Goal: Transaction & Acquisition: Purchase product/service

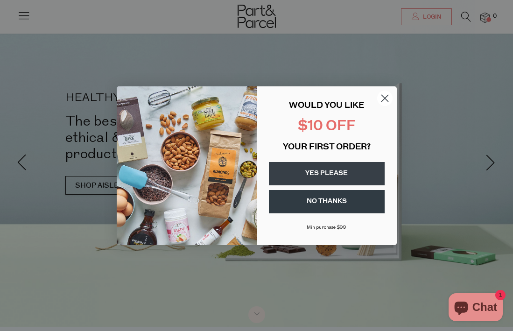
click at [386, 99] on icon "Close dialog" at bounding box center [384, 98] width 7 height 7
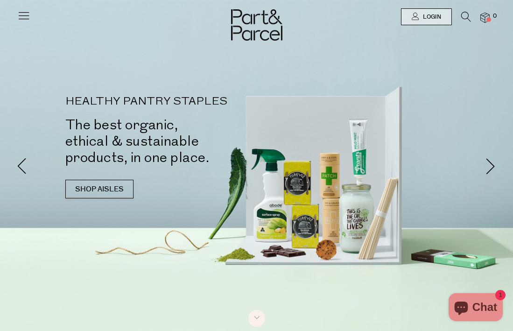
click at [25, 13] on icon at bounding box center [23, 15] width 13 height 13
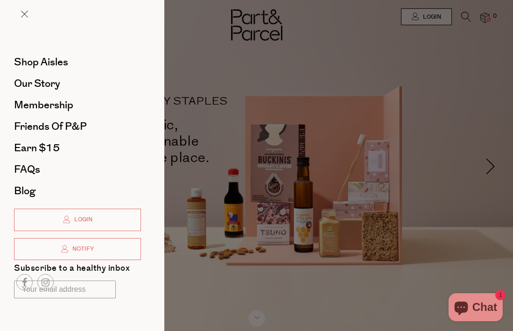
click at [249, 106] on div at bounding box center [256, 165] width 513 height 331
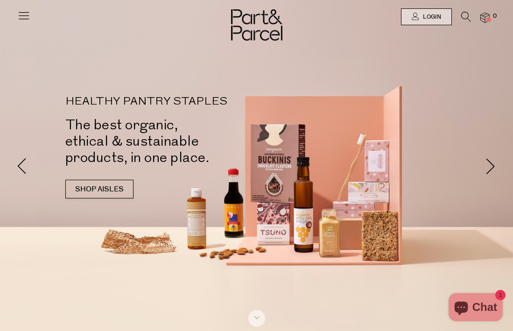
click at [23, 17] on icon at bounding box center [23, 15] width 13 height 13
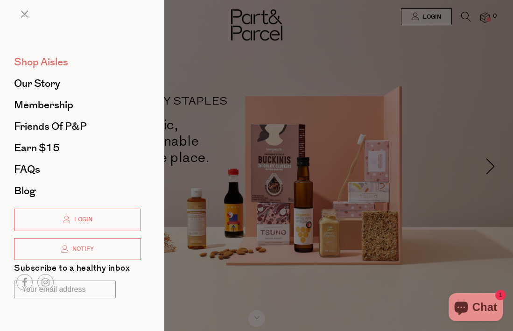
click at [50, 63] on span "Shop Aisles" at bounding box center [41, 62] width 54 height 15
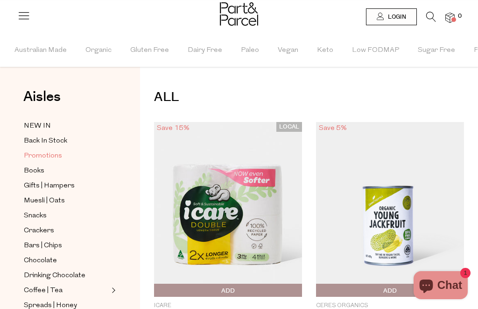
click at [42, 154] on span "Promotions" at bounding box center [43, 155] width 38 height 11
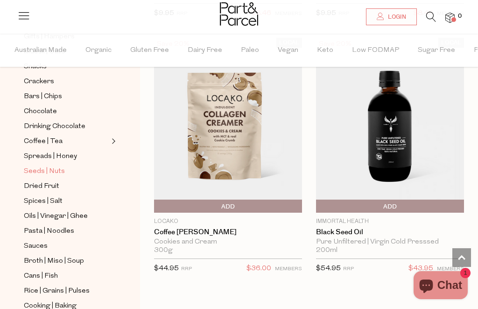
scroll to position [162, 0]
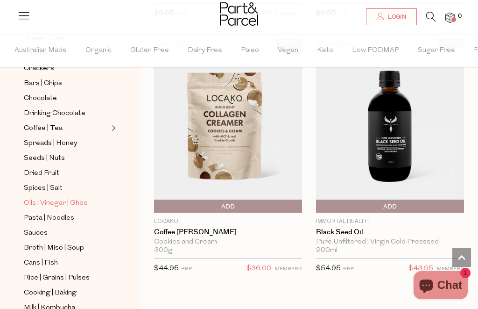
click at [61, 197] on span "Oils | Vinegar | Ghee" at bounding box center [56, 202] width 64 height 11
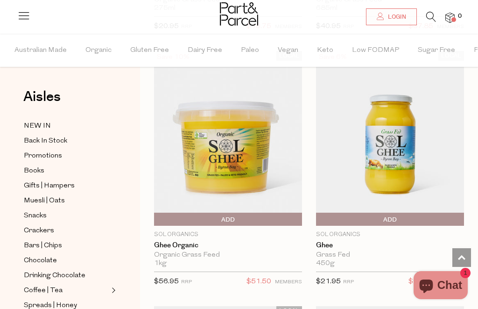
scroll to position [2362, 0]
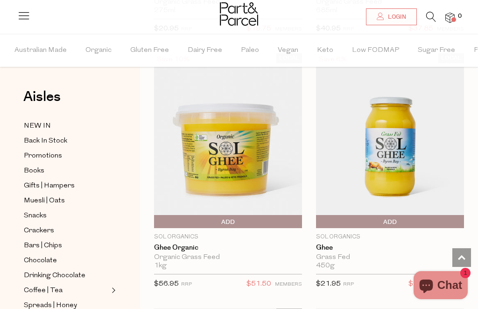
click at [318, 218] on span "Add To Parcel" at bounding box center [318, 222] width 0 height 14
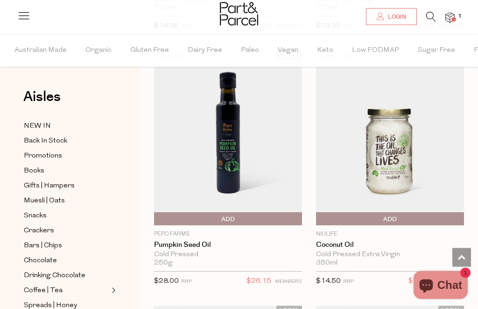
scroll to position [1834, 0]
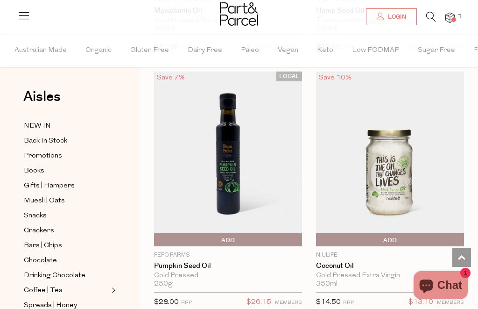
click at [430, 17] on icon at bounding box center [431, 17] width 10 height 10
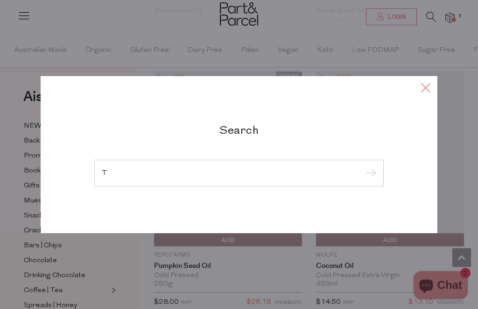
click at [427, 89] on icon at bounding box center [426, 87] width 14 height 14
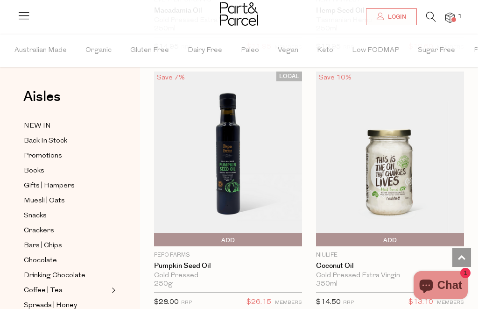
click at [430, 17] on icon at bounding box center [431, 17] width 10 height 10
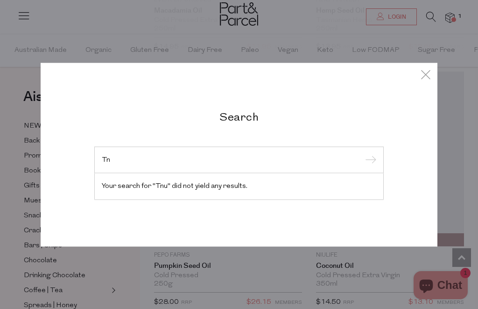
type input "T"
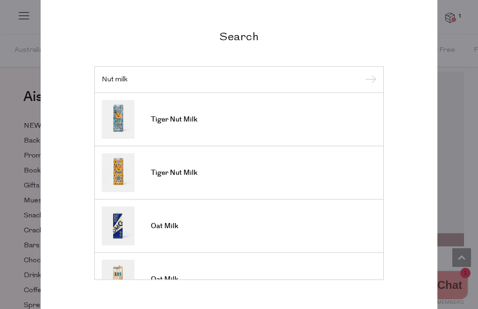
type input "Nut milk"
click at [369, 80] on input "submit" at bounding box center [369, 80] width 14 height 14
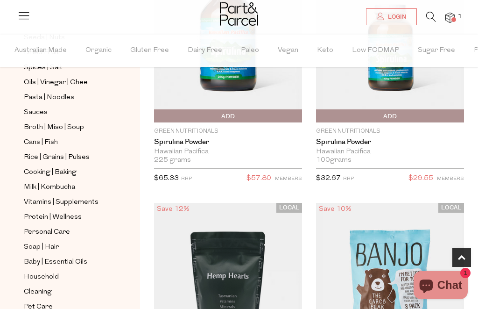
scroll to position [282, 0]
click at [34, 182] on span "Milk | Kombucha" at bounding box center [49, 187] width 51 height 11
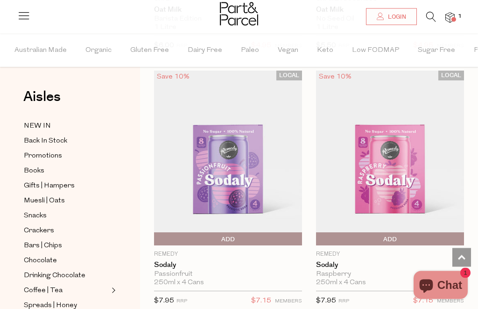
scroll to position [1083, 0]
click at [428, 14] on icon at bounding box center [431, 17] width 10 height 10
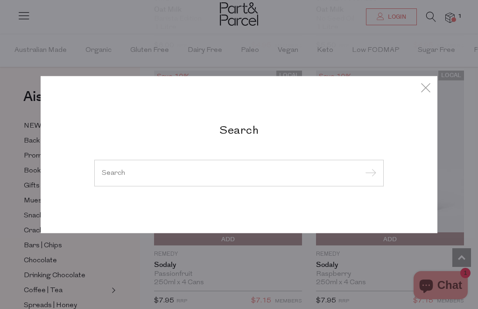
scroll to position [1082, 0]
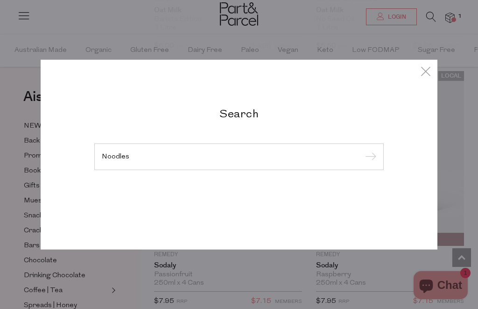
type input "Noodles"
click at [369, 164] on input "submit" at bounding box center [369, 157] width 14 height 14
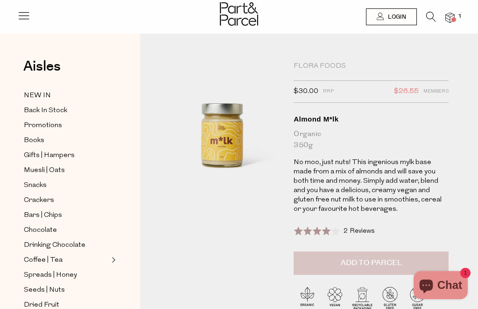
click at [347, 254] on button "Add to Parcel" at bounding box center [371, 262] width 155 height 23
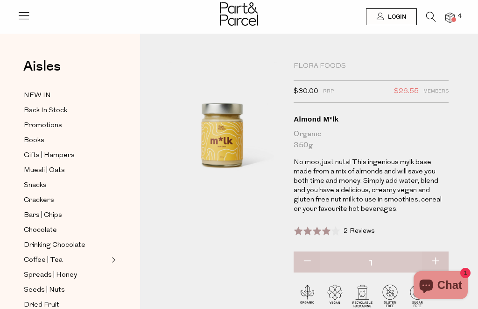
click at [355, 229] on span "2 Reviews" at bounding box center [359, 230] width 31 height 7
click at [329, 65] on div "Flora Foods" at bounding box center [371, 66] width 155 height 9
click at [314, 65] on div "Flora Foods" at bounding box center [371, 66] width 155 height 9
click at [300, 71] on div "Flora Foods $30.00 RRP $26.55 Members Available: In Stock Almond M*lk Organic 3…" at bounding box center [371, 167] width 155 height 211
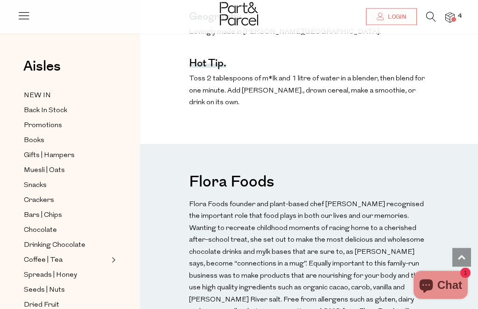
scroll to position [669, 0]
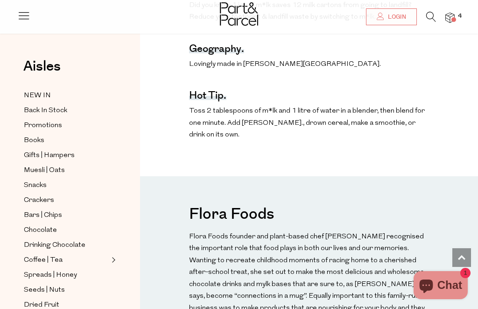
click at [244, 200] on h3 "Flora Foods" at bounding box center [231, 213] width 85 height 28
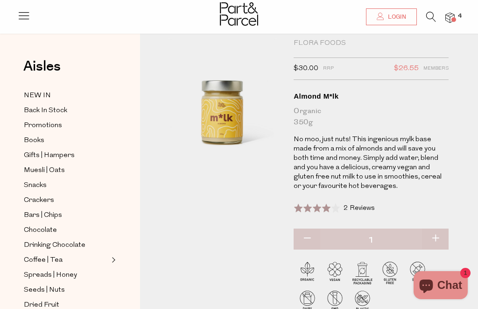
scroll to position [0, 0]
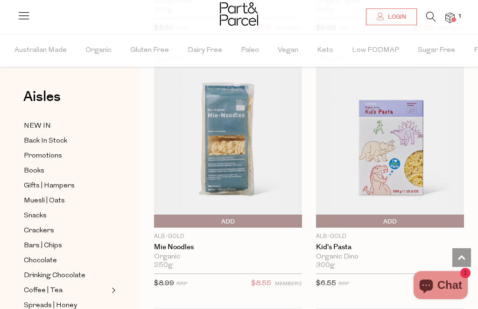
scroll to position [1583, 0]
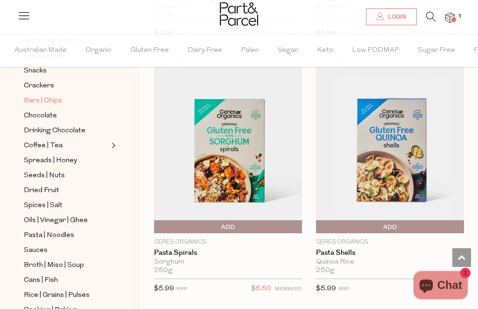
scroll to position [148, 0]
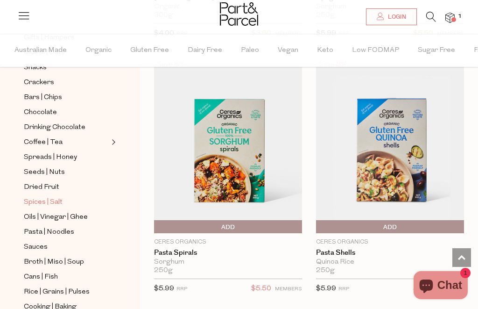
click at [43, 197] on span "Spices | Salt" at bounding box center [43, 202] width 39 height 11
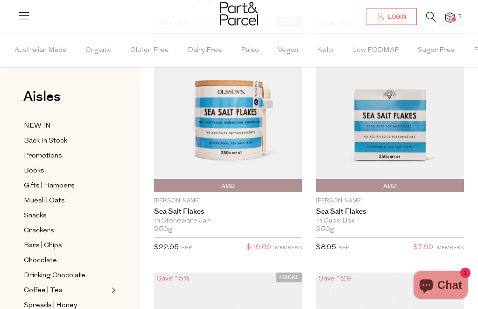
scroll to position [128, 0]
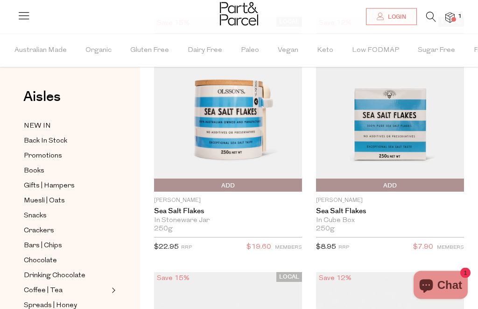
click at [328, 187] on span "Add To Parcel" at bounding box center [389, 186] width 143 height 14
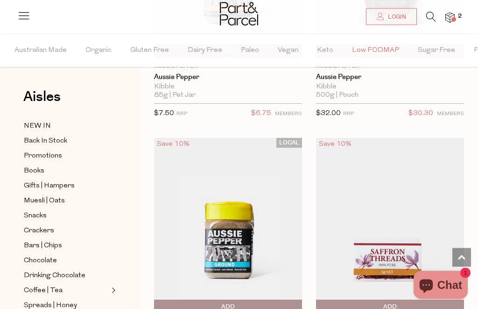
scroll to position [2302, 0]
click at [448, 19] on img at bounding box center [449, 18] width 9 height 11
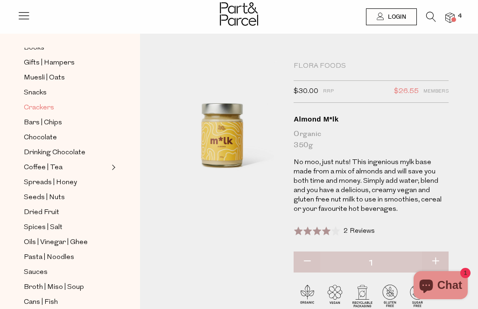
scroll to position [93, 0]
click at [58, 147] on span "Drinking Chocolate" at bounding box center [55, 152] width 62 height 11
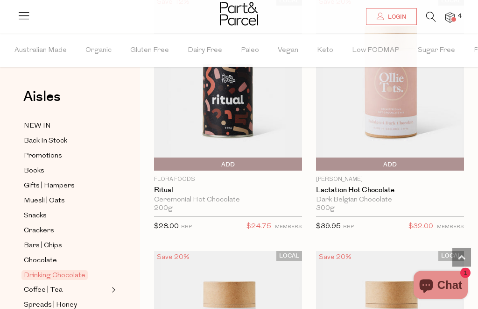
scroll to position [1910, 0]
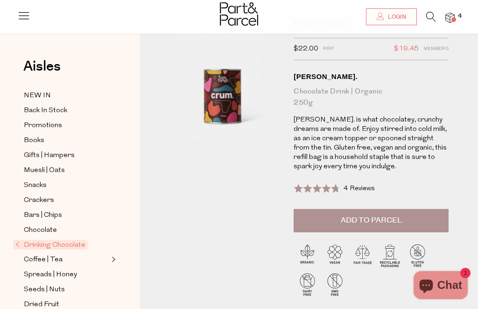
scroll to position [43, 0]
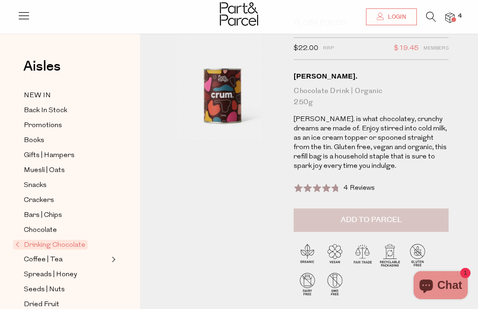
click at [314, 219] on button "Add to Parcel" at bounding box center [371, 219] width 155 height 23
click at [449, 21] on img at bounding box center [449, 18] width 9 height 11
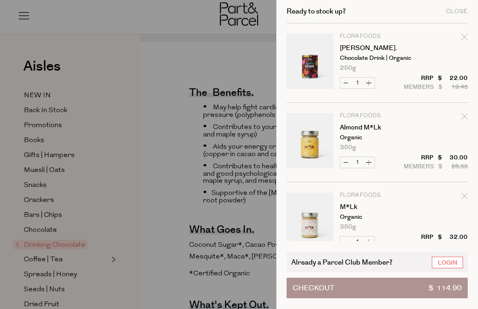
scroll to position [0, 0]
click at [225, 60] on div at bounding box center [239, 154] width 478 height 309
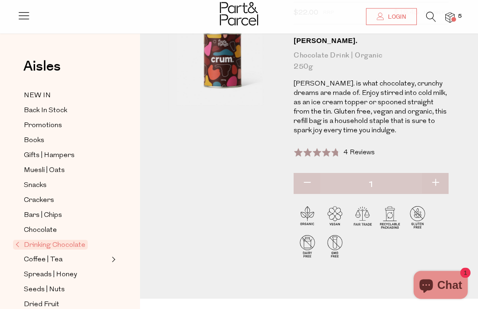
scroll to position [78, 0]
